Goal: Task Accomplishment & Management: Complete application form

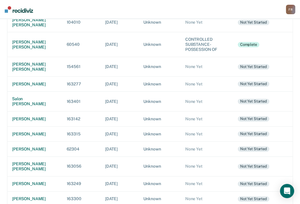
scroll to position [118, 0]
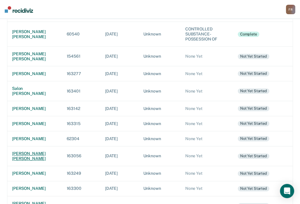
click at [34, 153] on div "[PERSON_NAME] [PERSON_NAME]" at bounding box center [34, 156] width 45 height 10
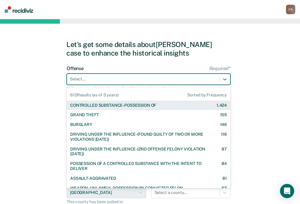
click at [98, 78] on div at bounding box center [143, 79] width 147 height 6
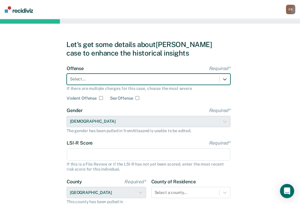
click at [105, 77] on div at bounding box center [143, 79] width 147 height 6
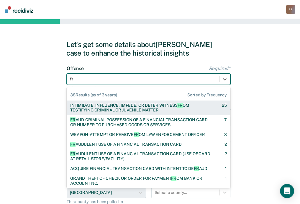
type input "fra"
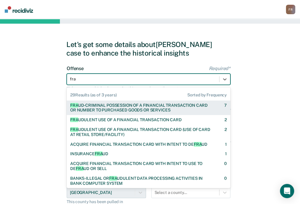
click at [95, 105] on div "FRA UD-CRIMINAL POSSESSION OF A FINANCIAL TRANSACTION CARD OR NUMBER TO PURCHAS…" at bounding box center [142, 108] width 144 height 10
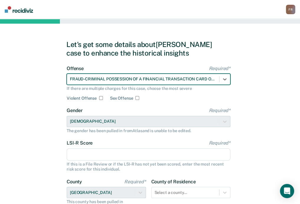
click at [191, 82] on div "FRAUD-CRIMINAL POSSESSION OF A FINANCIAL TRANSACTION CARD OR NUMBER TO PURCHASE…" at bounding box center [143, 79] width 152 height 9
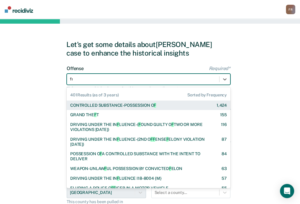
type input "fra"
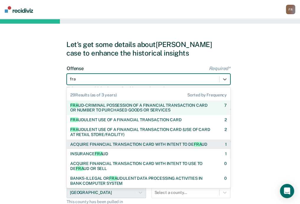
click at [113, 146] on div "ACQUIRE FINANCIAL TRANSACTION CARD WITH INTENT TO DE FRA UD" at bounding box center [138, 144] width 137 height 5
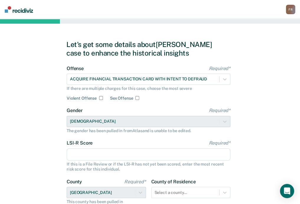
click at [109, 152] on input "LSI-R Score Required*" at bounding box center [149, 154] width 164 height 12
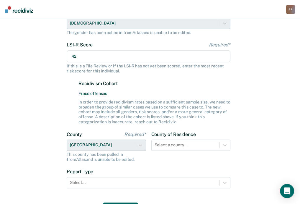
scroll to position [118, 0]
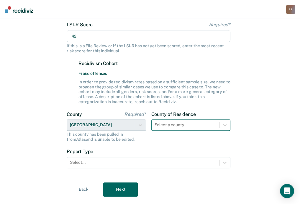
type input "42"
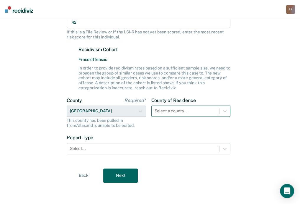
click at [164, 117] on div "Select a county..." at bounding box center [191, 110] width 79 height 11
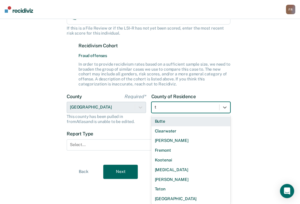
type input "tw"
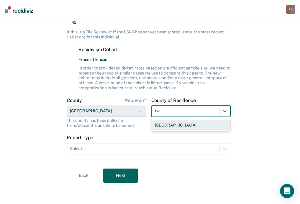
scroll to position [132, 0]
click at [178, 126] on div "[GEOGRAPHIC_DATA]" at bounding box center [191, 125] width 79 height 10
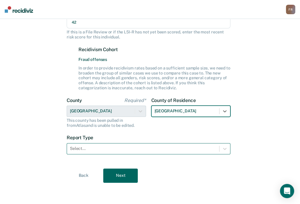
click at [162, 146] on div at bounding box center [143, 148] width 147 height 6
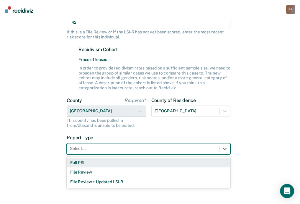
click at [121, 163] on div "Full PSI" at bounding box center [149, 163] width 164 height 10
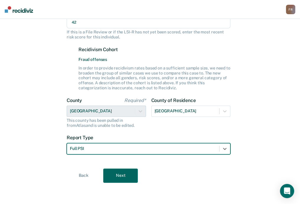
click at [120, 173] on button "Next" at bounding box center [120, 175] width 35 height 14
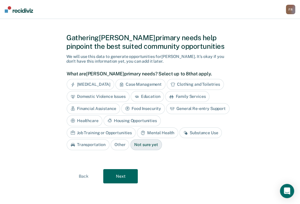
click at [105, 83] on div "[MEDICAL_DATA]" at bounding box center [91, 84] width 48 height 11
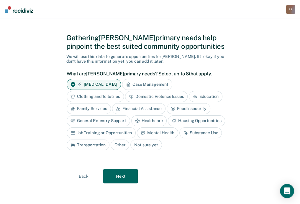
click at [138, 82] on div "Case Management" at bounding box center [147, 84] width 50 height 11
click at [150, 96] on div "Domestic Violence Issues" at bounding box center [156, 96] width 63 height 11
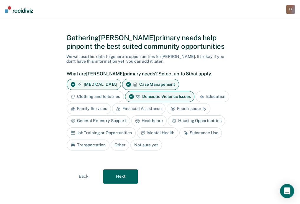
click at [110, 121] on div "General Re-entry Support" at bounding box center [99, 120] width 64 height 11
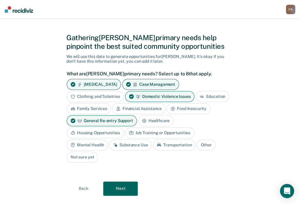
click at [156, 121] on div "Healthcare" at bounding box center [156, 120] width 36 height 11
click at [148, 123] on div "Healthcare" at bounding box center [159, 120] width 43 height 11
click at [105, 131] on div "Housing Opportunities" at bounding box center [95, 132] width 57 height 11
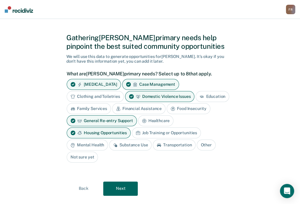
click at [97, 143] on div "Mental Health" at bounding box center [87, 144] width 41 height 11
click at [128, 143] on div "Substance Use" at bounding box center [137, 144] width 43 height 11
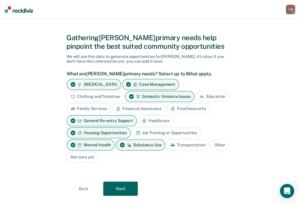
click at [124, 184] on button "Next" at bounding box center [120, 188] width 35 height 14
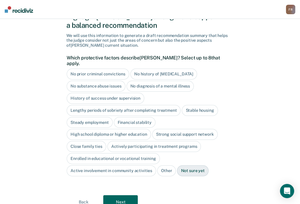
scroll to position [36, 0]
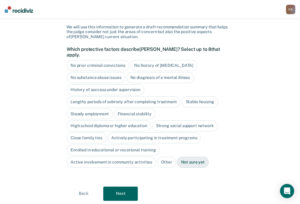
click at [92, 120] on div "High school diploma or higher education" at bounding box center [109, 125] width 84 height 11
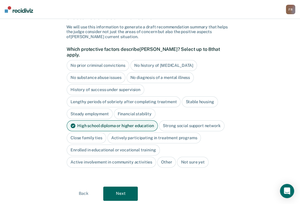
click at [124, 186] on button "Next" at bounding box center [120, 193] width 35 height 14
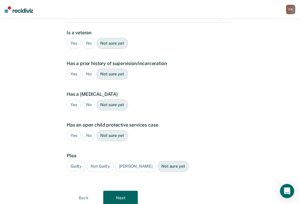
scroll to position [27, 0]
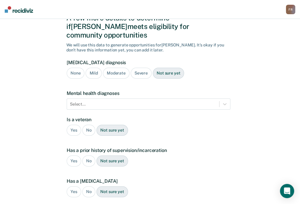
click at [139, 68] on div "Severe" at bounding box center [141, 73] width 21 height 11
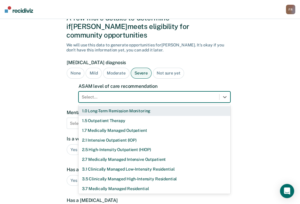
click at [105, 94] on div at bounding box center [149, 97] width 135 height 6
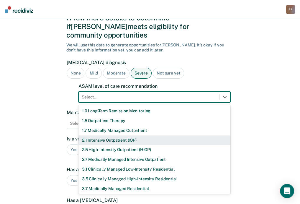
click at [100, 135] on div "2.1 Intensive Outpatient (IOP)" at bounding box center [155, 140] width 152 height 10
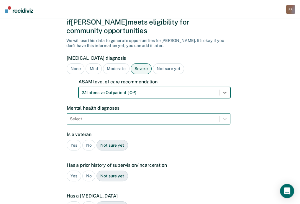
click at [98, 113] on form "[MEDICAL_DATA] diagnosis None Mild Moderate Severe Not sure yet ASAM level of c…" at bounding box center [149, 170] width 164 height 230
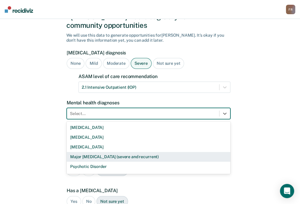
scroll to position [37, 0]
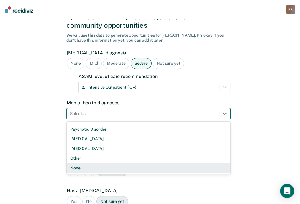
click at [82, 163] on div "None" at bounding box center [149, 168] width 164 height 10
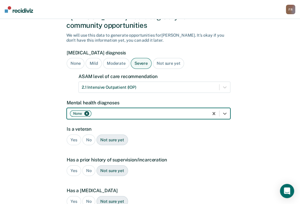
click at [86, 134] on div "No" at bounding box center [88, 139] width 13 height 11
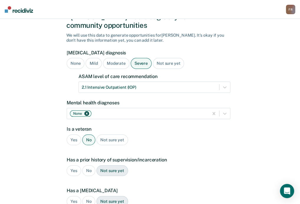
click at [73, 165] on div "Yes" at bounding box center [74, 170] width 14 height 11
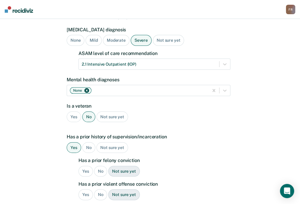
scroll to position [95, 0]
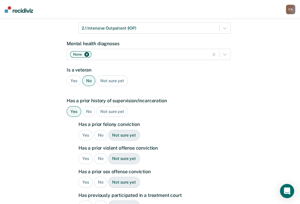
click at [88, 130] on div "Yes" at bounding box center [86, 135] width 14 height 11
click at [86, 153] on div "Yes" at bounding box center [86, 158] width 14 height 11
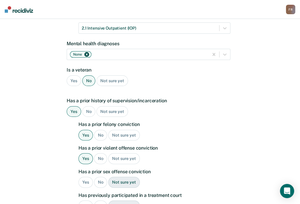
click at [100, 177] on div "No" at bounding box center [100, 182] width 13 height 11
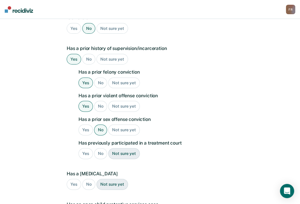
scroll to position [155, 0]
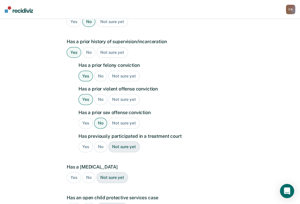
click at [86, 118] on div "Yes" at bounding box center [86, 123] width 14 height 11
click at [100, 141] on div "No" at bounding box center [100, 146] width 13 height 11
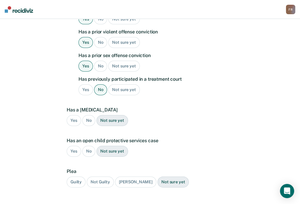
scroll to position [214, 0]
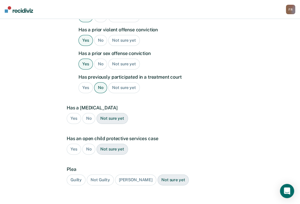
click at [89, 113] on div "No" at bounding box center [88, 118] width 13 height 11
click at [90, 144] on div "No" at bounding box center [88, 149] width 13 height 11
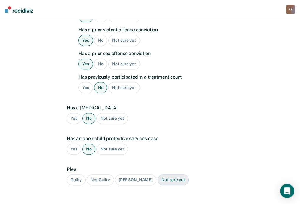
click at [135, 174] on div "[PERSON_NAME]" at bounding box center [135, 179] width 41 height 11
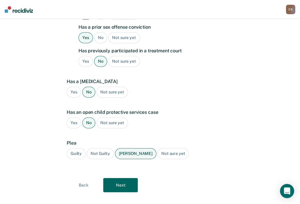
click at [123, 178] on button "Next" at bounding box center [120, 185] width 35 height 14
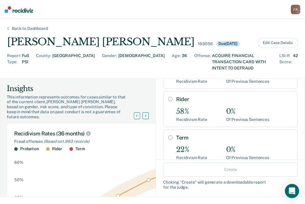
scroll to position [59, 0]
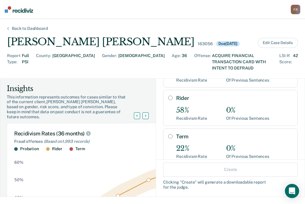
click at [168, 134] on input "Term" at bounding box center [170, 136] width 4 height 5
radio input "true"
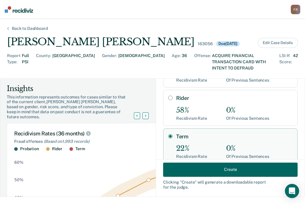
click at [220, 171] on button "Create" at bounding box center [230, 169] width 134 height 14
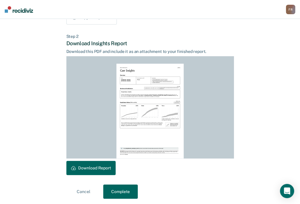
scroll to position [133, 0]
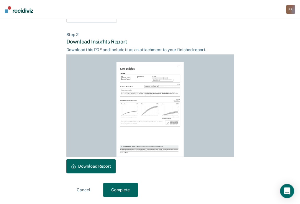
drag, startPoint x: 94, startPoint y: 164, endPoint x: 148, endPoint y: 137, distance: 60.0
click at [95, 164] on button "Download Report" at bounding box center [90, 166] width 49 height 14
click at [120, 191] on button "Complete" at bounding box center [120, 190] width 35 height 14
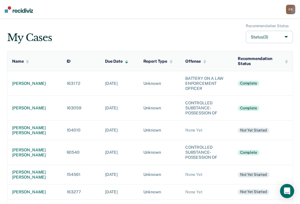
click at [288, 13] on div "F R" at bounding box center [290, 9] width 9 height 9
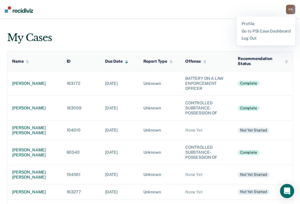
click at [157, 26] on div "My Cases Recommendation Status Status (3)" at bounding box center [150, 34] width 286 height 20
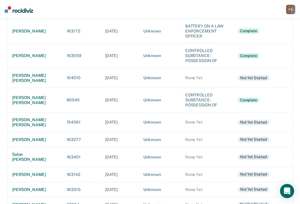
scroll to position [59, 0]
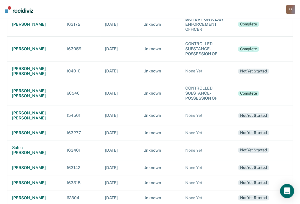
click at [17, 110] on div "[PERSON_NAME] [PERSON_NAME]" at bounding box center [34, 115] width 45 height 10
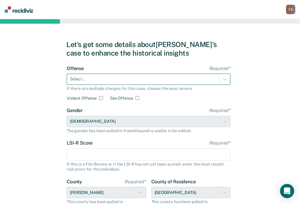
click at [121, 75] on div "Select..." at bounding box center [143, 79] width 152 height 9
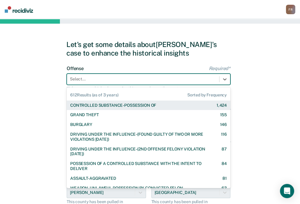
click at [118, 77] on div at bounding box center [143, 79] width 147 height 6
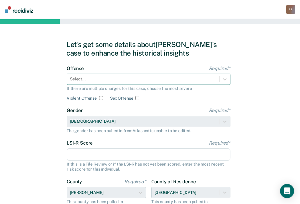
click at [94, 74] on div "Select..." at bounding box center [149, 79] width 164 height 11
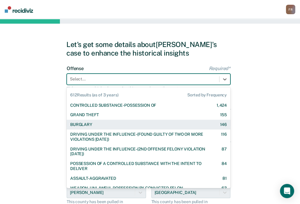
click at [92, 123] on div "BURGLARY 146" at bounding box center [148, 124] width 157 height 5
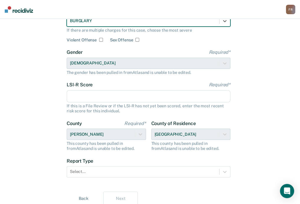
scroll to position [59, 0]
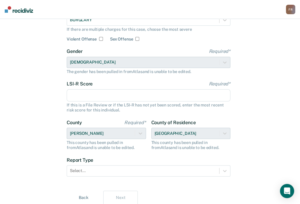
click at [89, 100] on input "LSI-R Score Required*" at bounding box center [149, 95] width 164 height 12
click at [109, 92] on input "LSI-R Score Required*" at bounding box center [149, 95] width 164 height 12
type input "17"
click at [189, 133] on div "County of Residence [GEOGRAPHIC_DATA] This county has been pulled in from [GEOG…" at bounding box center [191, 135] width 79 height 30
click at [228, 134] on div "County of Residence [GEOGRAPHIC_DATA] This county has been pulled in from [GEOG…" at bounding box center [191, 135] width 79 height 30
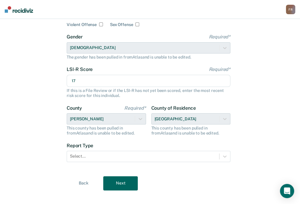
scroll to position [81, 0]
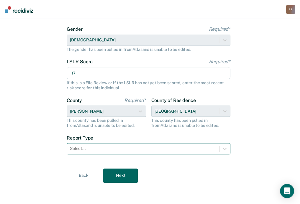
click at [89, 151] on div at bounding box center [143, 148] width 147 height 6
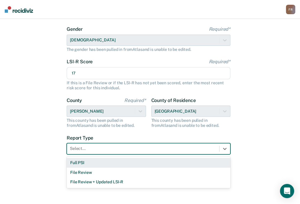
click at [87, 162] on div "Full PSI" at bounding box center [149, 163] width 164 height 10
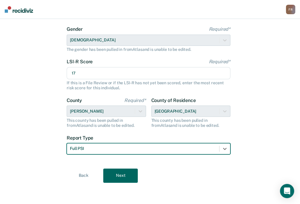
click at [119, 169] on button "Next" at bounding box center [120, 175] width 35 height 14
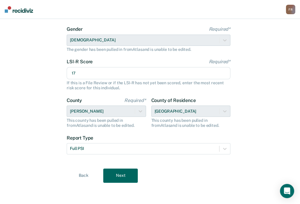
scroll to position [7, 0]
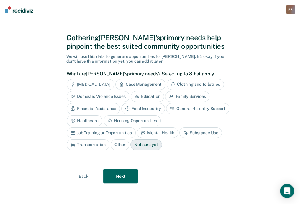
click at [144, 97] on div "Education" at bounding box center [148, 96] width 34 height 11
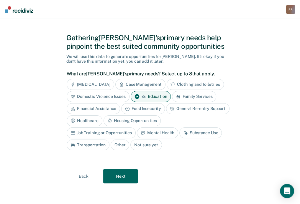
click at [145, 97] on icon at bounding box center [144, 96] width 5 height 5
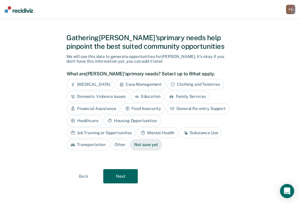
click at [93, 122] on div "Healthcare" at bounding box center [85, 120] width 36 height 11
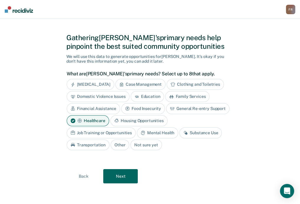
click at [128, 122] on div "Housing Opportunities" at bounding box center [138, 120] width 57 height 11
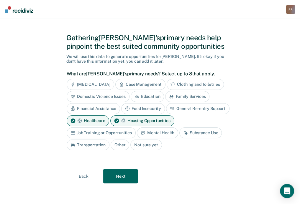
click at [128, 122] on div "Housing Opportunities" at bounding box center [142, 120] width 64 height 11
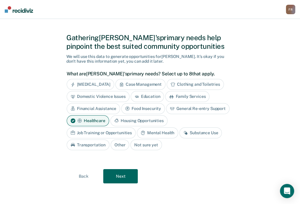
click at [128, 122] on div "Housing Opportunities" at bounding box center [138, 120] width 57 height 11
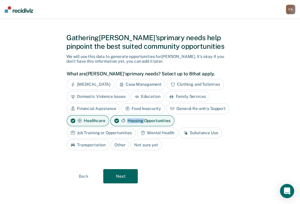
click at [128, 122] on div "Housing Opportunities" at bounding box center [142, 120] width 64 height 11
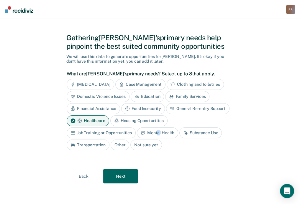
drag, startPoint x: 128, startPoint y: 122, endPoint x: 158, endPoint y: 133, distance: 31.9
click at [158, 133] on div "Mental Health" at bounding box center [157, 132] width 41 height 11
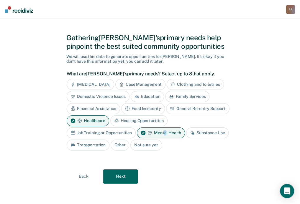
click at [112, 177] on button "Next" at bounding box center [120, 176] width 35 height 14
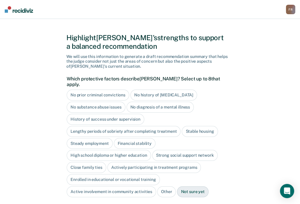
click at [160, 91] on div "No history of [MEDICAL_DATA]" at bounding box center [164, 95] width 67 height 11
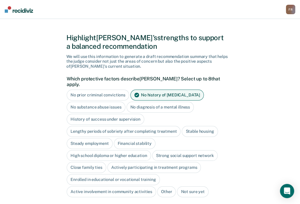
click at [111, 102] on div "No substance abuse issues" at bounding box center [96, 107] width 59 height 11
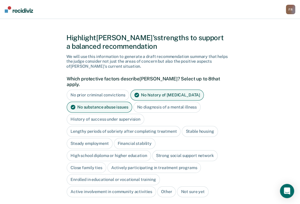
click at [187, 126] on div "Stable housing" at bounding box center [200, 131] width 36 height 11
click at [97, 140] on div "Steady employment" at bounding box center [90, 143] width 46 height 11
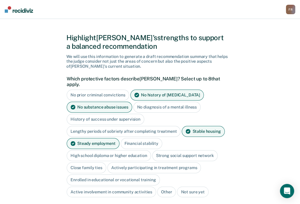
click at [130, 140] on div "Financial stability" at bounding box center [142, 143] width 42 height 11
click at [93, 162] on div "Close family ties" at bounding box center [87, 167] width 40 height 11
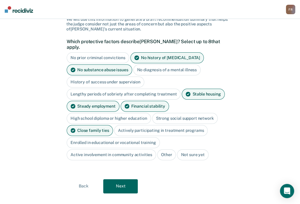
scroll to position [48, 0]
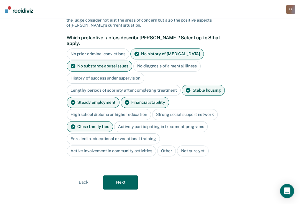
click at [122, 175] on button "Next" at bounding box center [120, 182] width 35 height 14
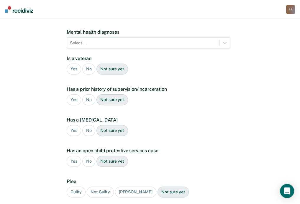
scroll to position [8, 0]
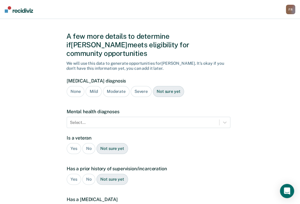
click at [75, 86] on div "None" at bounding box center [76, 91] width 18 height 11
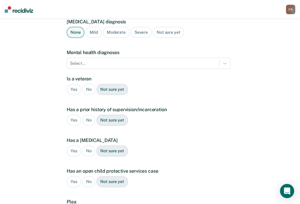
scroll to position [67, 0]
click at [89, 84] on div "No" at bounding box center [88, 89] width 13 height 11
click at [72, 115] on div "Yes" at bounding box center [74, 120] width 14 height 11
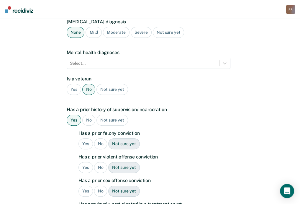
click at [87, 138] on div "Yes" at bounding box center [86, 143] width 14 height 11
click at [99, 162] on div "No" at bounding box center [100, 167] width 13 height 11
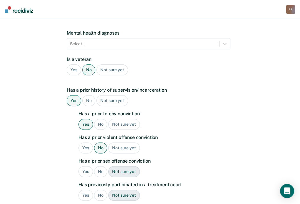
scroll to position [97, 0]
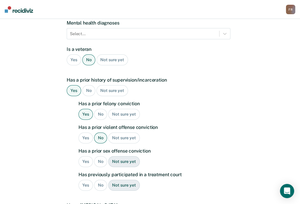
click at [85, 132] on div "Yes" at bounding box center [86, 137] width 14 height 11
click at [99, 156] on div "No" at bounding box center [100, 161] width 13 height 11
click at [98, 180] on div "No" at bounding box center [100, 185] width 13 height 11
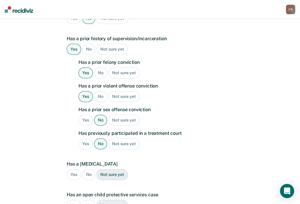
scroll to position [156, 0]
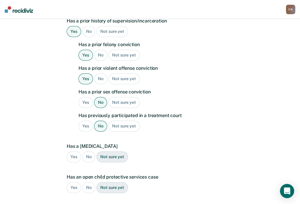
click at [90, 151] on div "No" at bounding box center [88, 156] width 13 height 11
click at [88, 182] on div "No" at bounding box center [88, 187] width 13 height 11
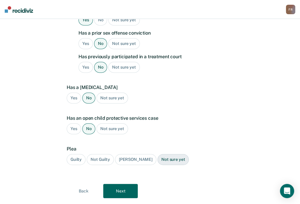
scroll to position [221, 0]
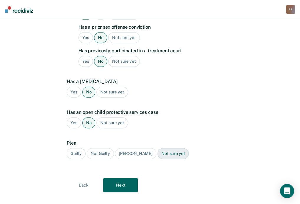
click at [79, 148] on div "Guilty" at bounding box center [76, 153] width 19 height 11
click at [125, 178] on button "Next" at bounding box center [120, 185] width 35 height 14
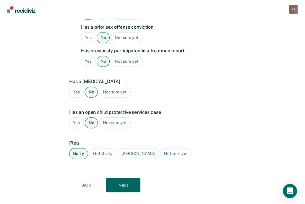
scroll to position [0, 0]
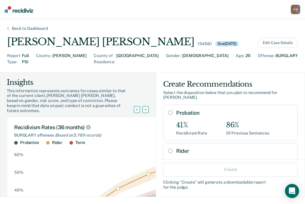
click at [168, 110] on input "Probation" at bounding box center [170, 112] width 4 height 5
radio input "true"
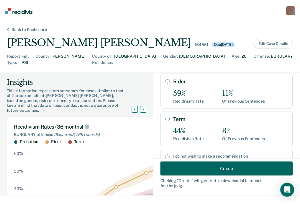
scroll to position [89, 0]
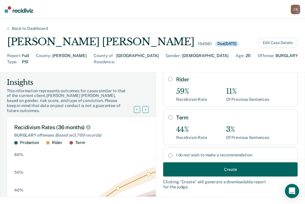
click at [226, 169] on button "Create" at bounding box center [230, 169] width 134 height 14
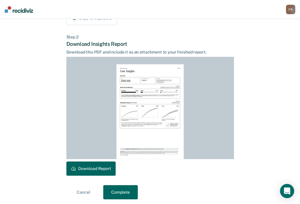
scroll to position [133, 0]
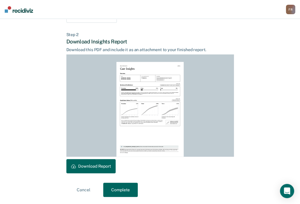
click at [85, 164] on button "Download Report" at bounding box center [90, 166] width 49 height 14
click at [115, 190] on button "Complete" at bounding box center [120, 190] width 35 height 14
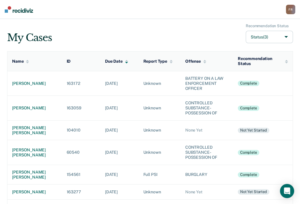
click at [292, 14] on div "F R" at bounding box center [290, 9] width 9 height 9
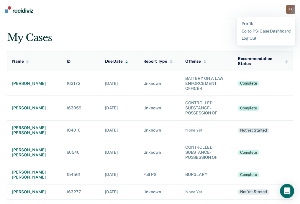
click at [246, 35] on div "Profile Go to PSI Case Dashboard Log Out" at bounding box center [266, 31] width 59 height 29
click at [244, 39] on link "Log Out" at bounding box center [266, 38] width 49 height 5
